Goal: Information Seeking & Learning: Learn about a topic

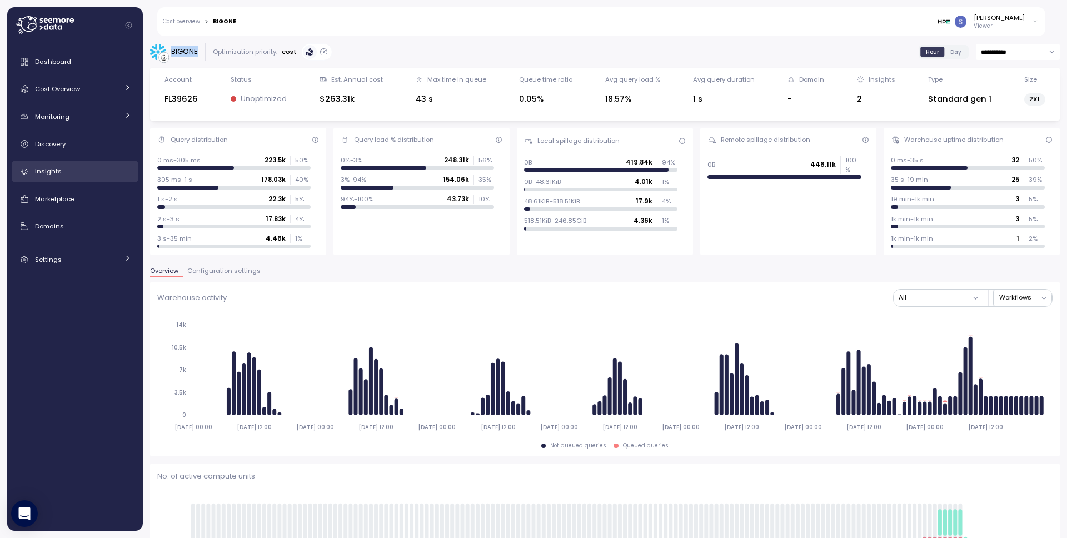
click at [68, 168] on div "Insights" at bounding box center [83, 171] width 96 height 11
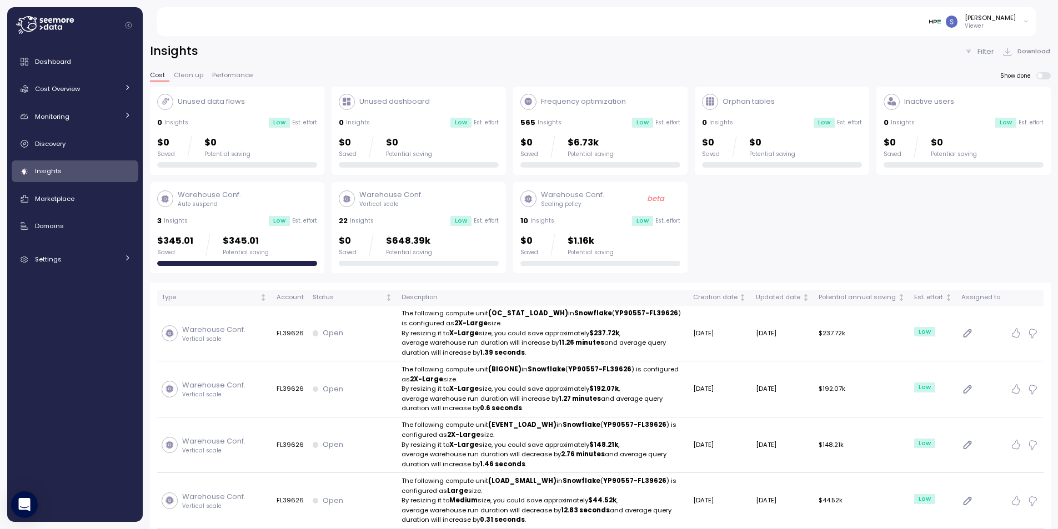
click at [423, 210] on div "Warehouse Conf. Vertical scale 22 Insights Low Est. effort $0 Saved $648.39k Po…" at bounding box center [419, 227] width 160 height 77
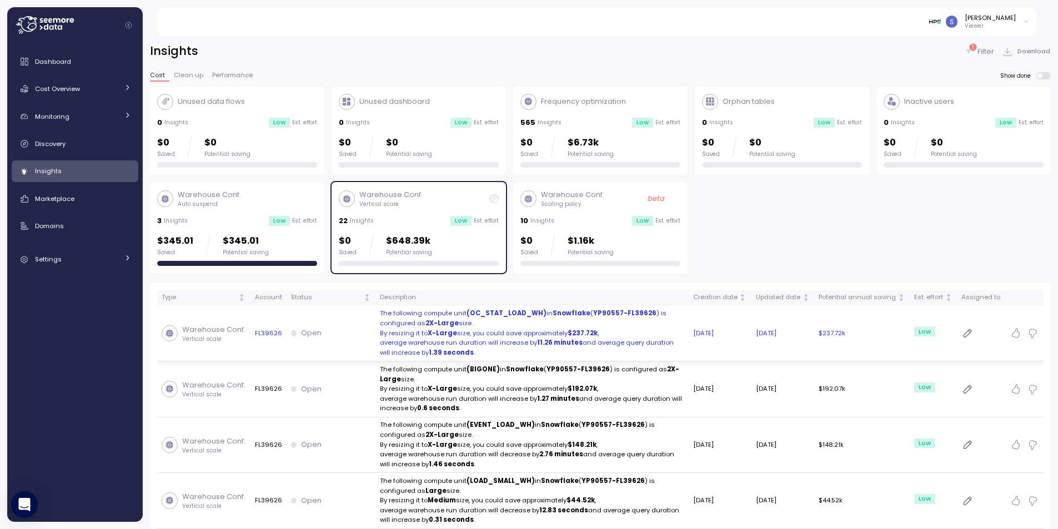
click at [357, 341] on td "Open" at bounding box center [331, 334] width 89 height 56
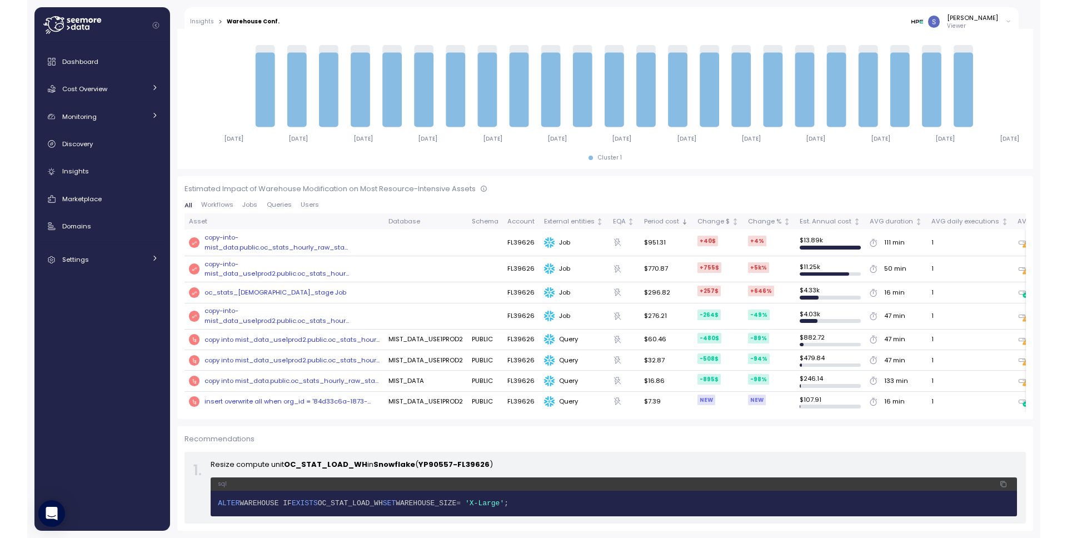
scroll to position [396, 0]
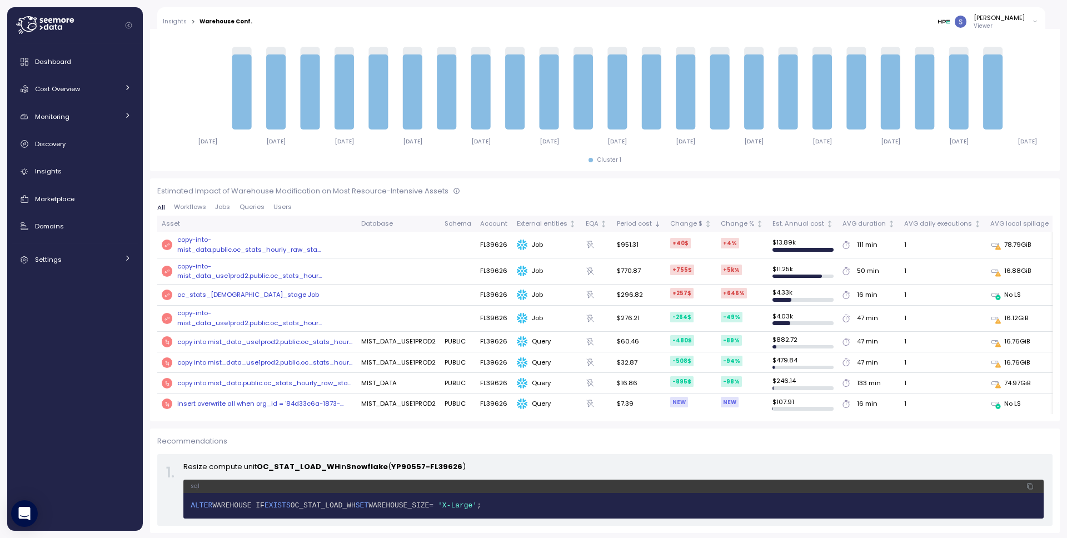
click at [687, 178] on div "Estimated Impact of Warehouse Modification on Most Resource-Intensive Assets Al…" at bounding box center [604, 299] width 909 height 243
